Goal: Task Accomplishment & Management: Manage account settings

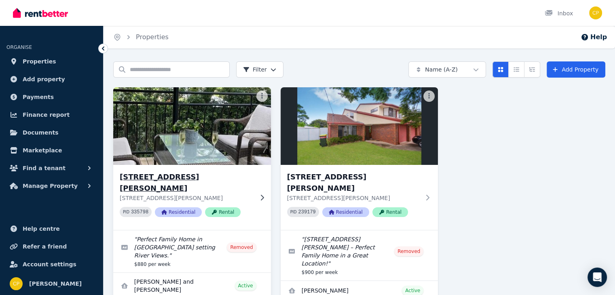
click at [194, 180] on h3 "[STREET_ADDRESS][PERSON_NAME]" at bounding box center [186, 182] width 133 height 23
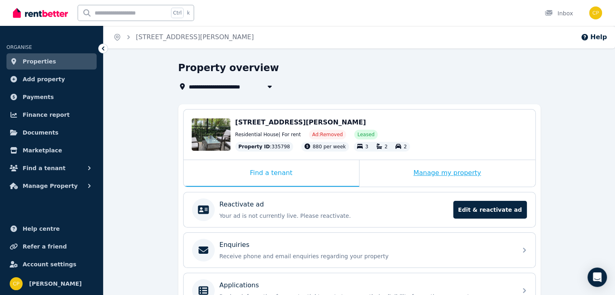
click at [435, 170] on div "Manage my property" at bounding box center [447, 173] width 176 height 27
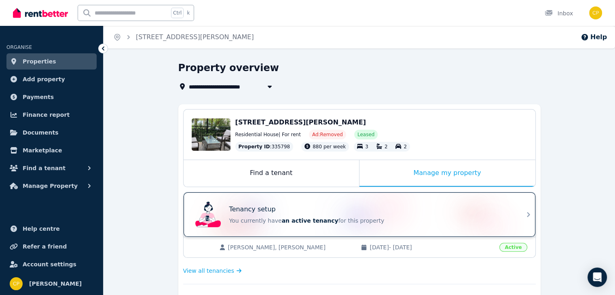
click at [380, 220] on p "You currently have an active tenancy for this property" at bounding box center [370, 221] width 283 height 8
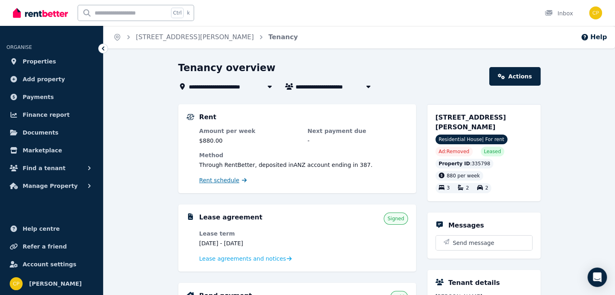
click at [209, 182] on span "Rent schedule" at bounding box center [219, 180] width 40 height 8
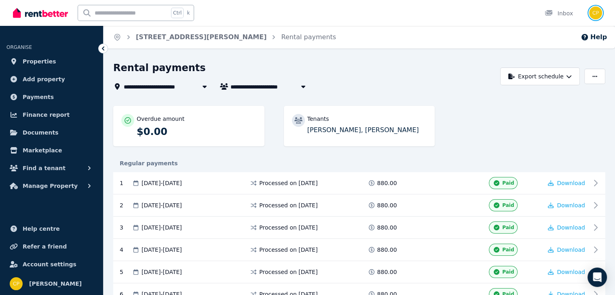
click at [596, 10] on img "button" at bounding box center [595, 12] width 13 height 13
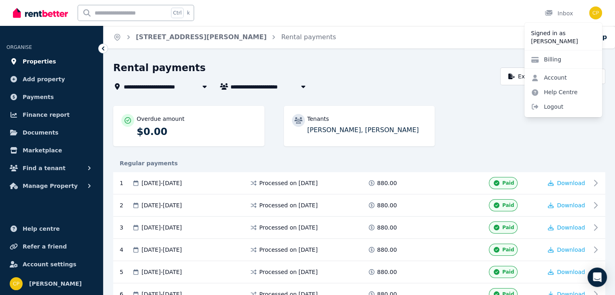
click at [37, 62] on span "Properties" at bounding box center [40, 62] width 34 height 10
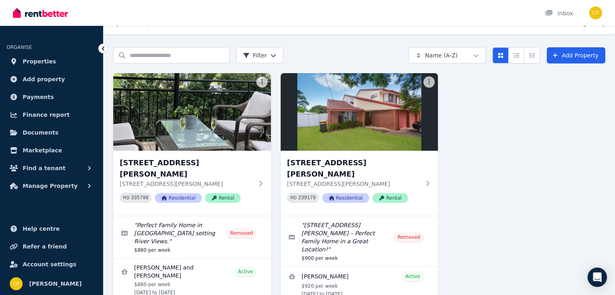
scroll to position [59, 0]
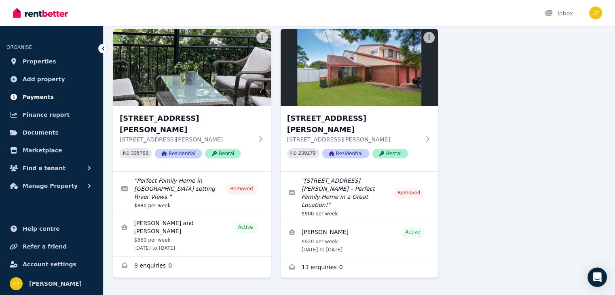
click at [39, 99] on span "Payments" at bounding box center [38, 97] width 31 height 10
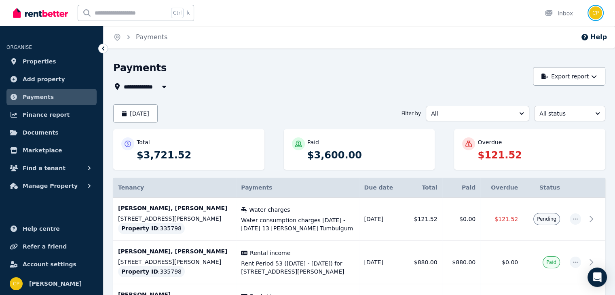
click at [598, 13] on img "button" at bounding box center [595, 12] width 13 height 13
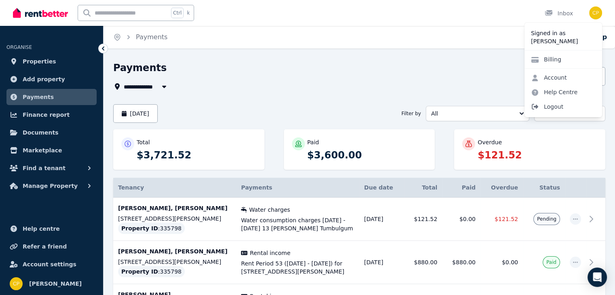
click at [554, 104] on span "Logout" at bounding box center [563, 106] width 78 height 15
